Goal: Task Accomplishment & Management: Use online tool/utility

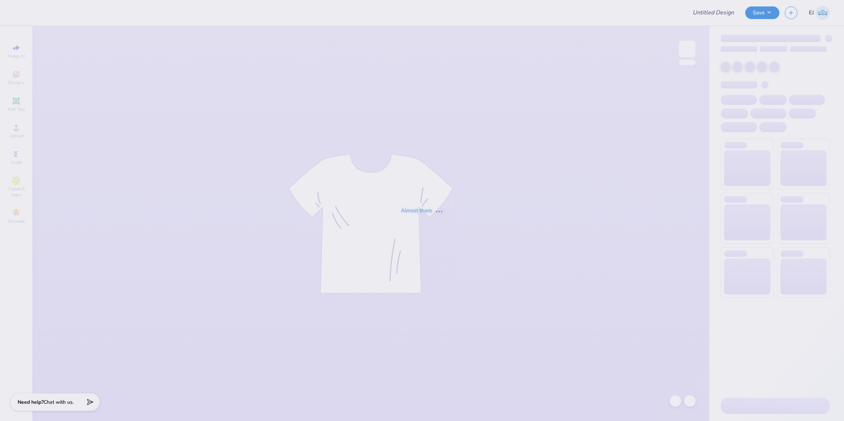
type input "CLA mock neck"
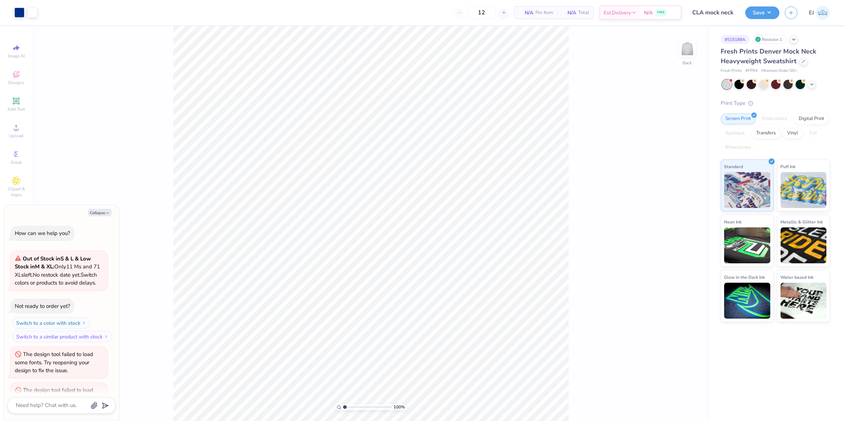
scroll to position [34, 0]
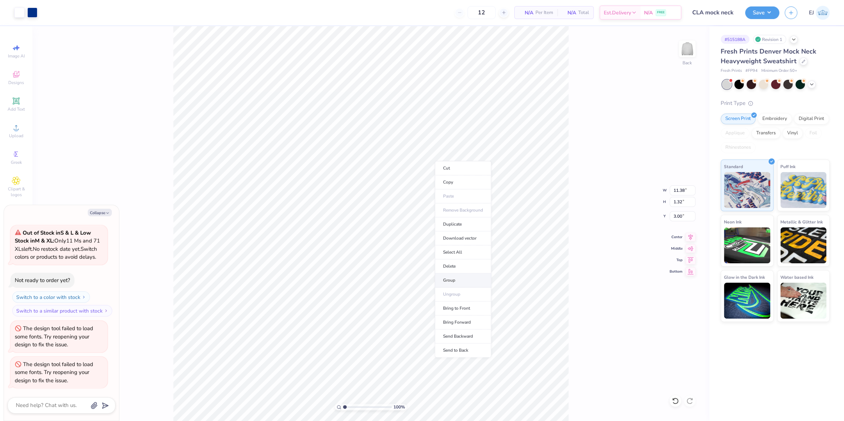
click at [450, 275] on li "Group" at bounding box center [463, 281] width 56 height 14
type textarea "x"
type input "11.92"
type input "4.86"
type input "5.81"
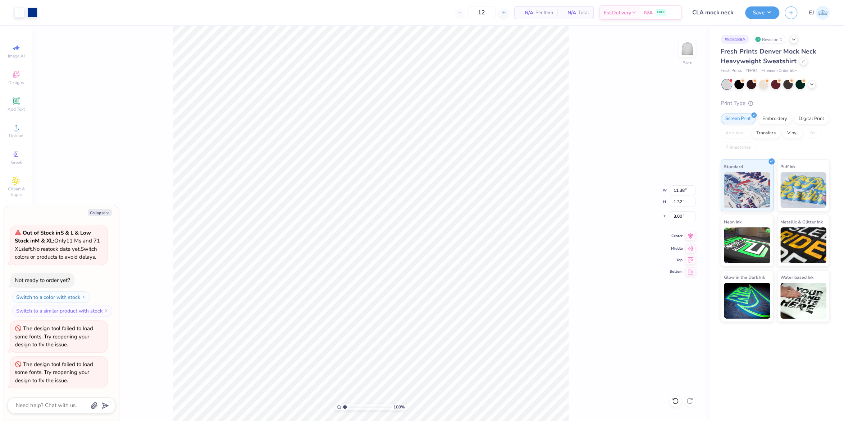
click at [690, 236] on icon at bounding box center [690, 236] width 10 height 9
type textarea "x"
type input "9.18"
type input "2.42"
type input "5.81"
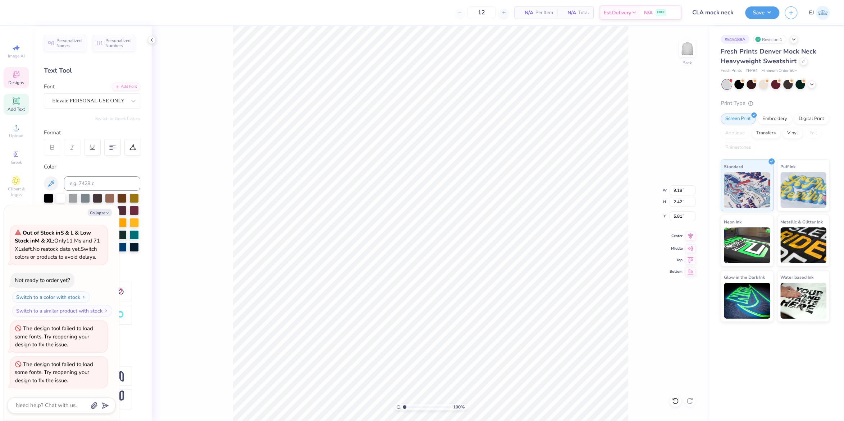
click at [686, 238] on icon at bounding box center [690, 236] width 10 height 9
click at [689, 240] on div "100 % Back W 4.93 4.93 " H 0.53 0.53 " Y 8.89 8.89 " Center Middle Top Bottom" at bounding box center [430, 223] width 557 height 395
click at [698, 235] on div "100 % Back W 11.92 11.92 " H 0.67 0.67 " Y 10.00 10.00 " Center Middle Top Bott…" at bounding box center [430, 223] width 557 height 395
click at [694, 236] on div "100 % Back W 11.92 H 0.67 Y 10.00 Center Middle Top Bottom" at bounding box center [430, 223] width 557 height 395
click at [487, 338] on li "Group" at bounding box center [492, 334] width 56 height 14
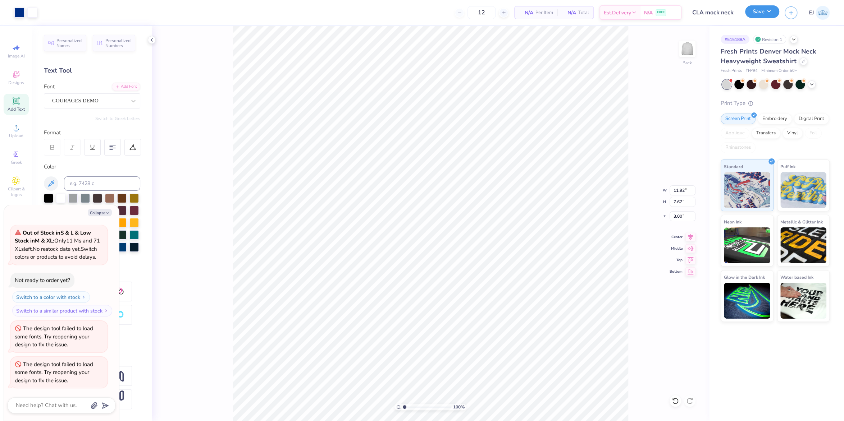
drag, startPoint x: 753, startPoint y: 14, endPoint x: 758, endPoint y: 13, distance: 5.0
click at [753, 14] on button "Save" at bounding box center [762, 11] width 34 height 13
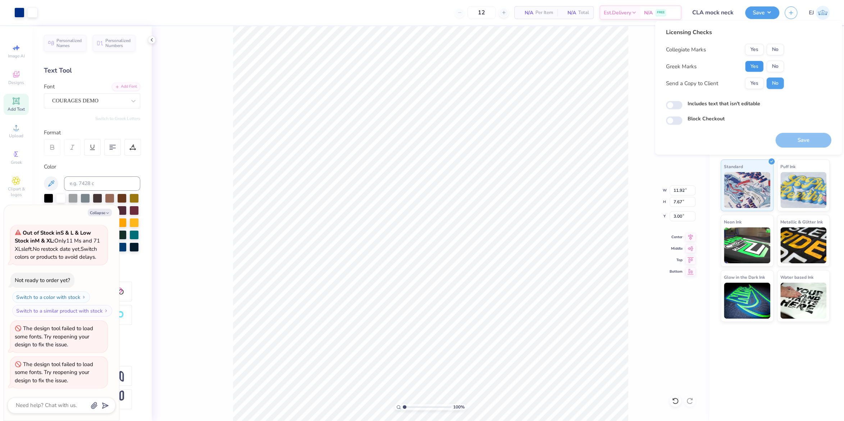
click at [759, 66] on button "Yes" at bounding box center [753, 67] width 19 height 12
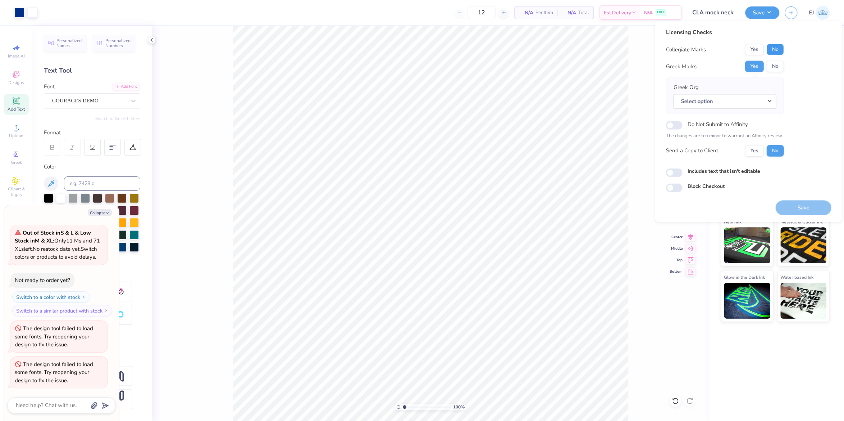
click at [775, 49] on button "No" at bounding box center [774, 50] width 17 height 12
click at [754, 49] on button "Yes" at bounding box center [753, 50] width 19 height 12
click at [765, 64] on div "Yes No" at bounding box center [763, 67] width 39 height 12
click at [769, 69] on button "No" at bounding box center [774, 67] width 17 height 12
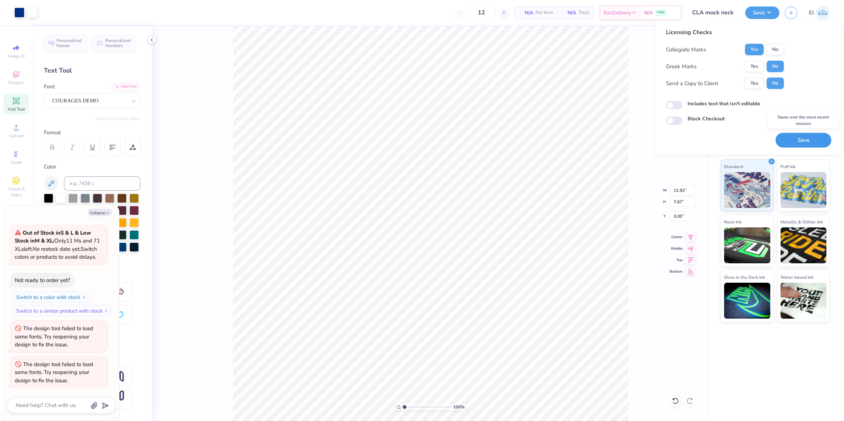
click at [797, 133] on button "Save" at bounding box center [803, 140] width 56 height 15
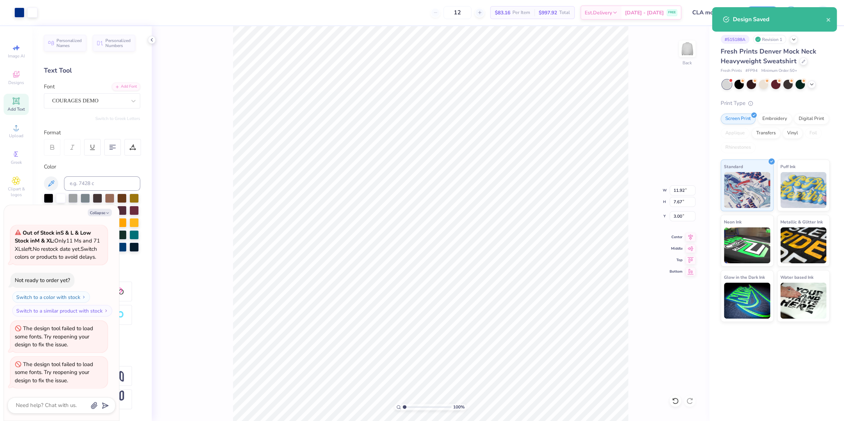
type textarea "x"
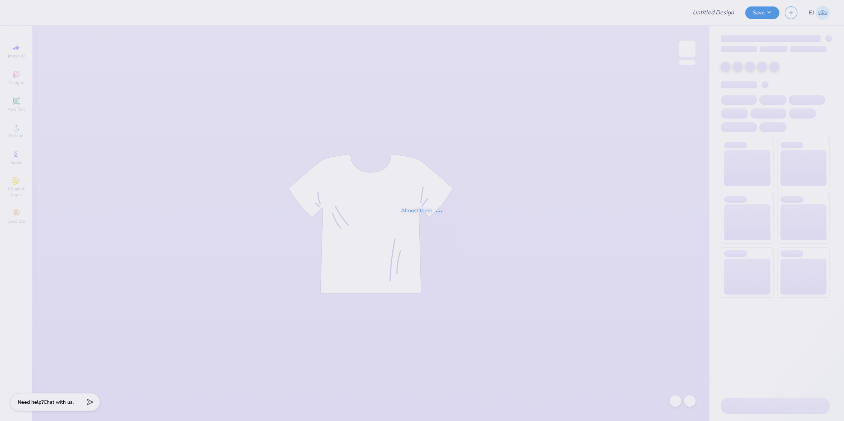
type input "University of Houston Proofs"
